Goal: Task Accomplishment & Management: Use online tool/utility

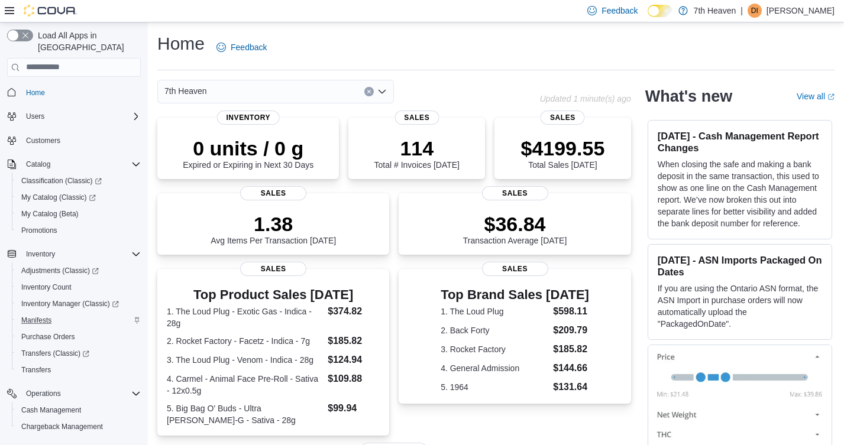
scroll to position [105, 0]
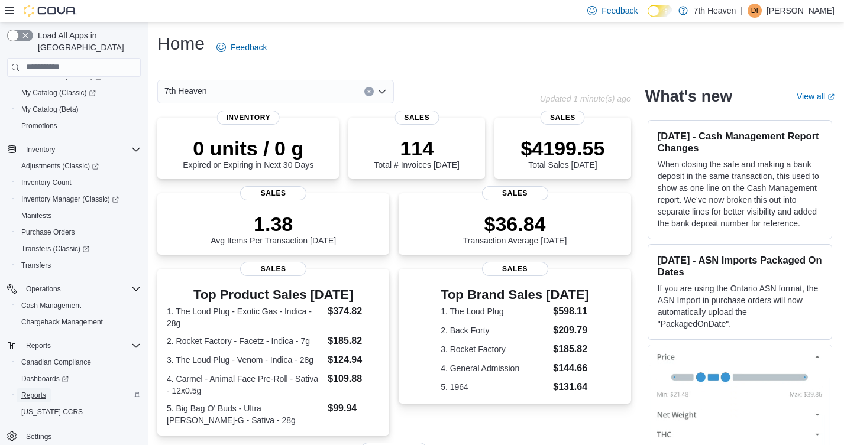
click at [30, 389] on span "Reports" at bounding box center [33, 396] width 25 height 14
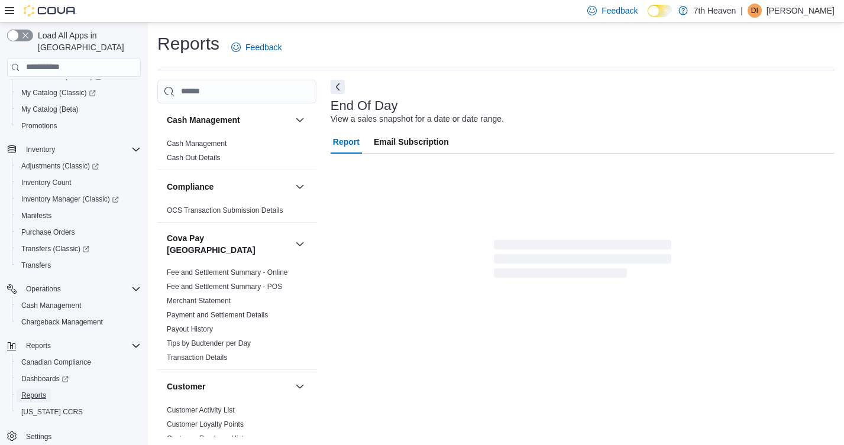
scroll to position [1, 0]
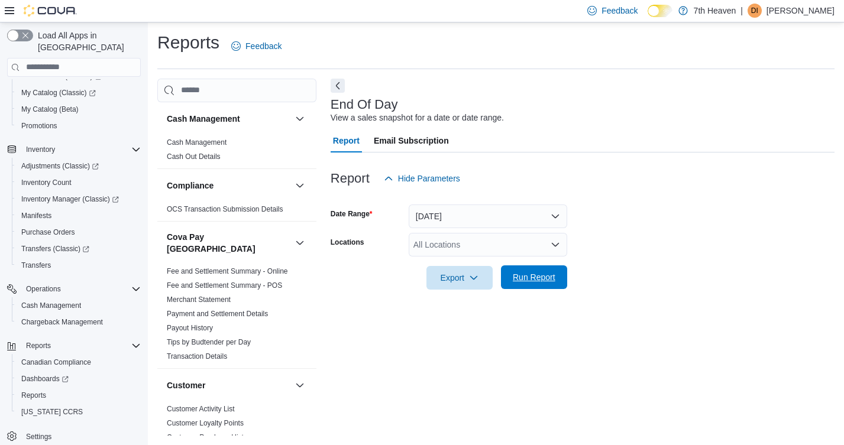
click at [533, 280] on span "Run Report" at bounding box center [534, 277] width 43 height 12
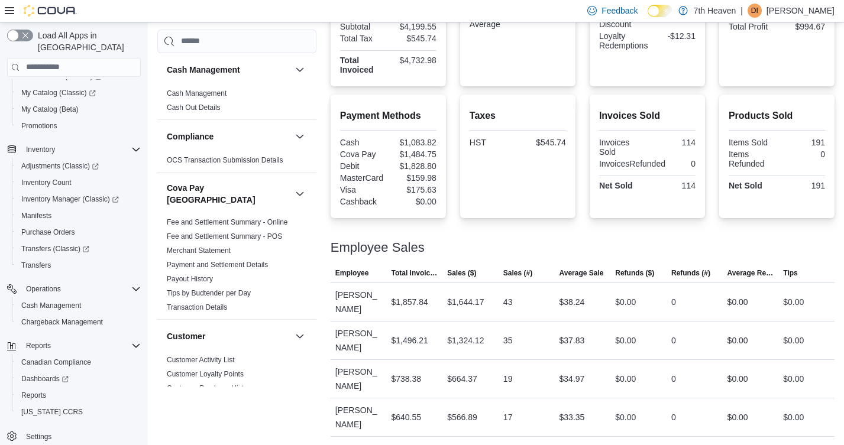
scroll to position [353, 0]
